Goal: Information Seeking & Learning: Learn about a topic

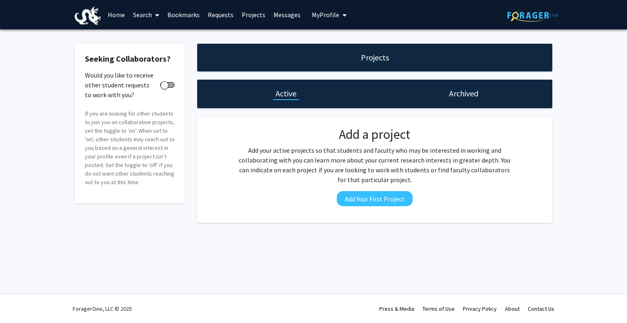
click at [154, 14] on span at bounding box center [155, 15] width 7 height 29
click at [160, 35] on span "Faculty/Staff" at bounding box center [159, 37] width 60 height 16
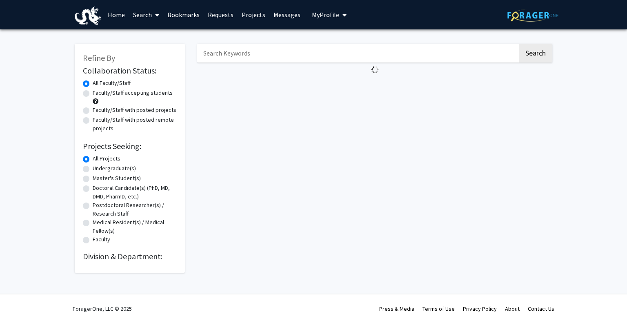
click at [160, 35] on div "Refine By Collaboration Status: Collaboration Status All Faculty/Staff Collabor…" at bounding box center [313, 160] width 627 height 262
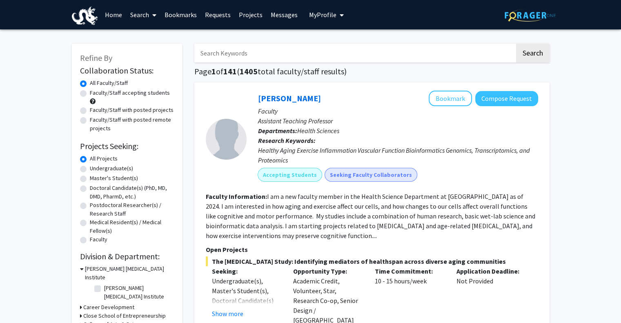
click at [237, 50] on input "Search Keywords" at bounding box center [354, 53] width 320 height 19
type input "anup"
click at [516, 44] on button "Search" at bounding box center [532, 53] width 33 height 19
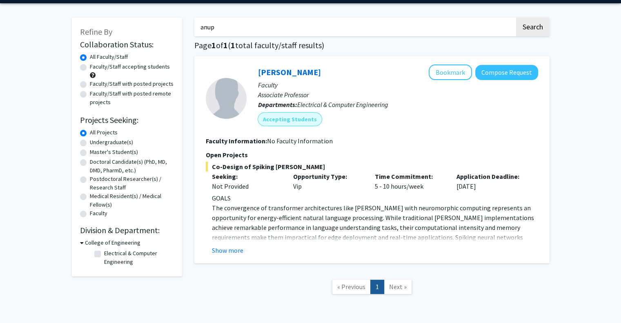
scroll to position [56, 0]
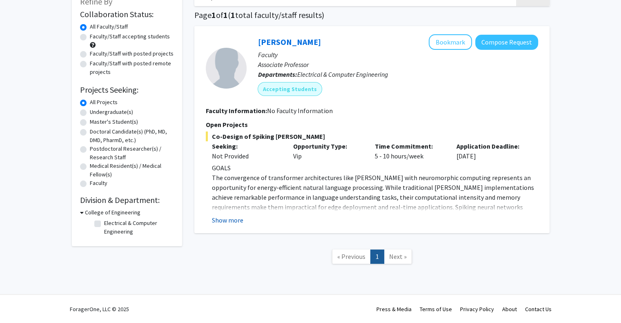
click at [240, 218] on button "Show more" at bounding box center [227, 220] width 31 height 10
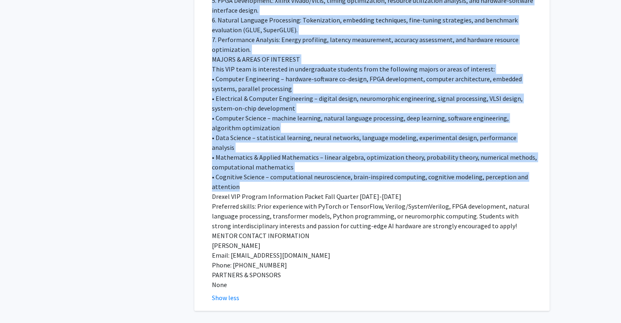
scroll to position [526, 0]
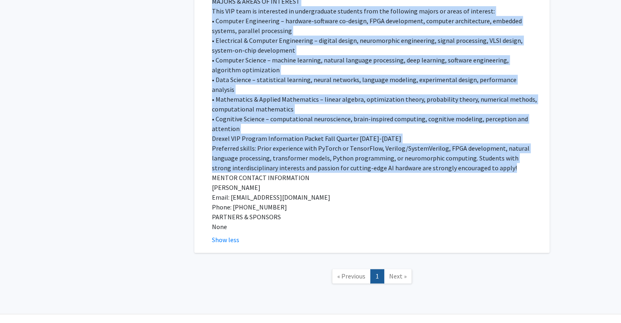
drag, startPoint x: 215, startPoint y: 49, endPoint x: 534, endPoint y: 151, distance: 334.3
copy div "GOALS The convergence of transformer architectures like [PERSON_NAME] with neur…"
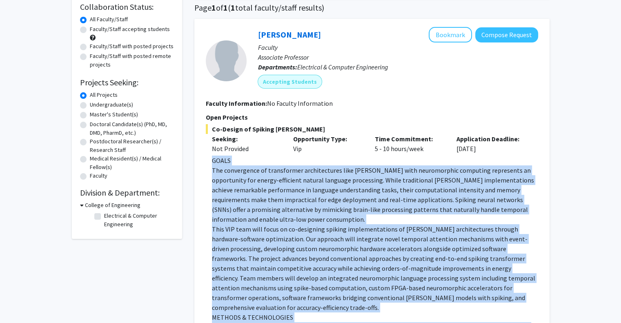
scroll to position [0, 0]
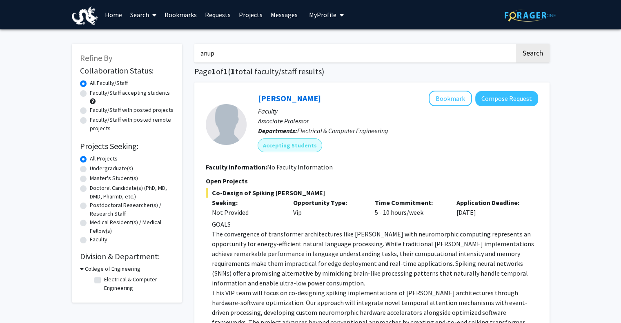
click at [142, 19] on link "Search" at bounding box center [143, 14] width 34 height 29
click at [155, 35] on span "Faculty/Staff" at bounding box center [156, 37] width 60 height 16
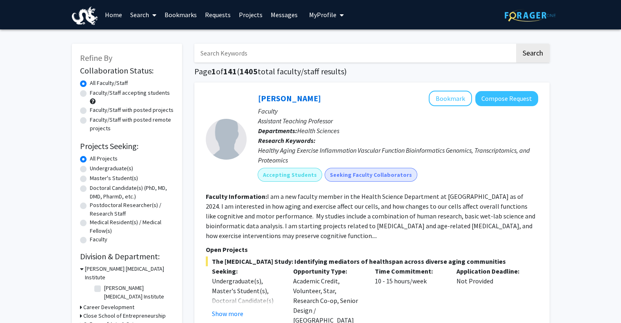
click at [248, 54] on input "Search Keywords" at bounding box center [354, 53] width 320 height 19
type input "vip"
click at [516, 44] on button "Search" at bounding box center [532, 53] width 33 height 19
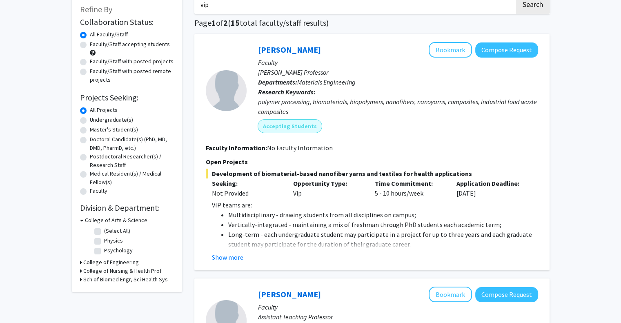
scroll to position [41, 0]
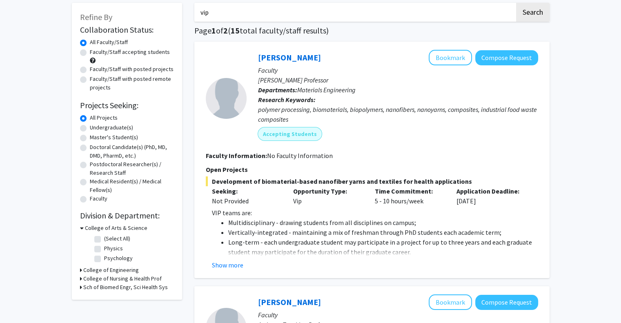
click at [101, 125] on label "Undergraduate(s)" at bounding box center [111, 127] width 43 height 9
click at [95, 125] on input "Undergraduate(s)" at bounding box center [92, 125] width 5 height 5
radio input "true"
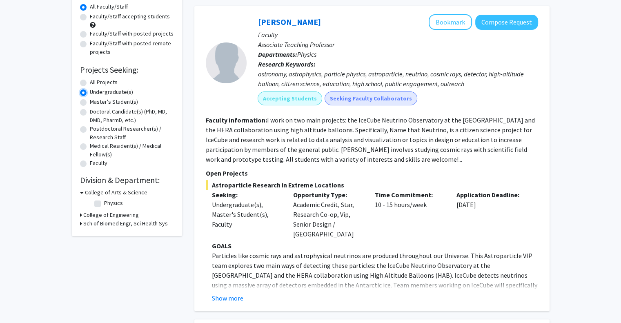
scroll to position [82, 0]
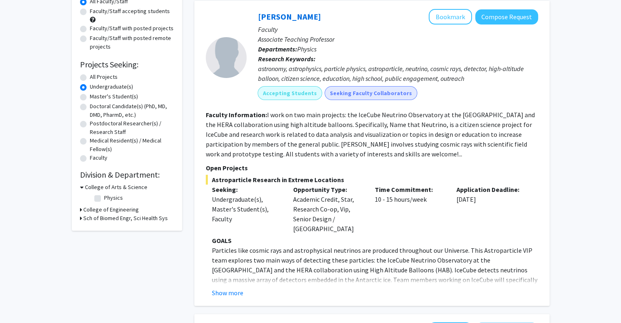
click at [92, 87] on label "Undergraduate(s)" at bounding box center [111, 86] width 43 height 9
click at [92, 87] on input "Undergraduate(s)" at bounding box center [92, 84] width 5 height 5
click at [103, 78] on label "All Projects" at bounding box center [104, 77] width 28 height 9
click at [95, 78] on input "All Projects" at bounding box center [92, 75] width 5 height 5
radio input "true"
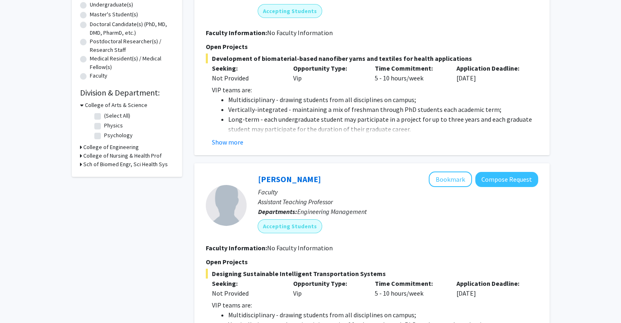
scroll to position [204, 0]
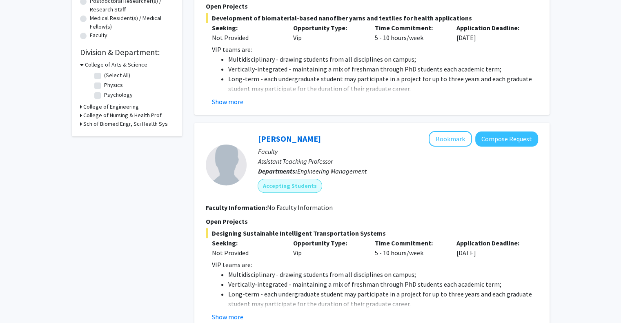
click at [98, 104] on h3 "College of Engineering" at bounding box center [110, 106] width 55 height 9
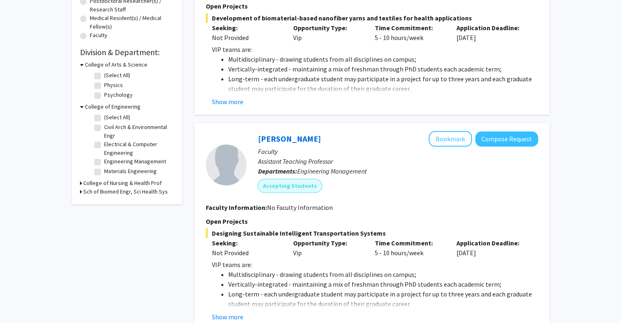
click at [121, 147] on label "Electrical & Computer Engineering" at bounding box center [138, 148] width 68 height 17
click at [109, 145] on input "Electrical & Computer Engineering" at bounding box center [106, 142] width 5 height 5
checkbox input "true"
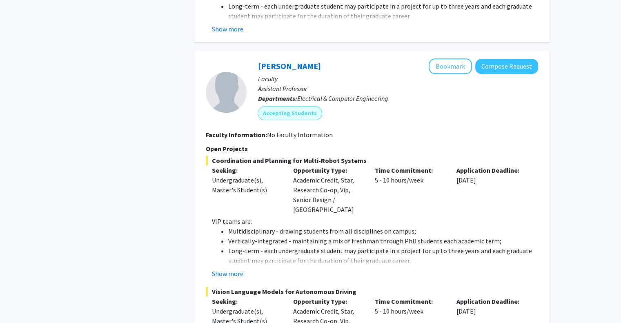
scroll to position [630, 0]
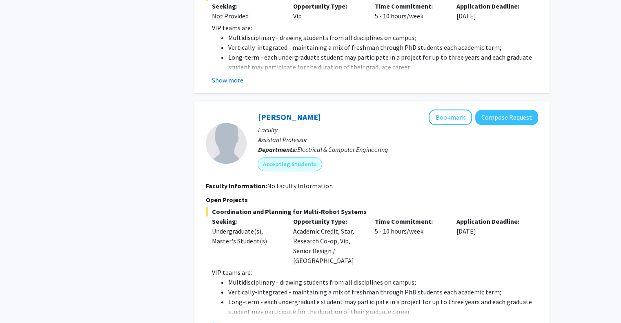
click at [235, 75] on button "Show more" at bounding box center [227, 80] width 31 height 10
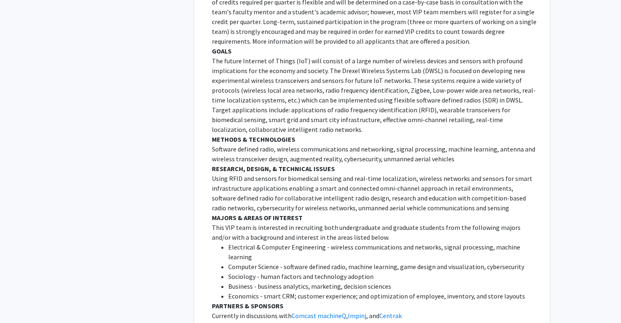
scroll to position [712, 0]
